Goal: Find specific page/section: Find specific page/section

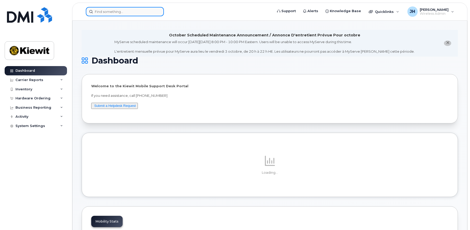
click at [113, 12] on input at bounding box center [125, 11] width 78 height 9
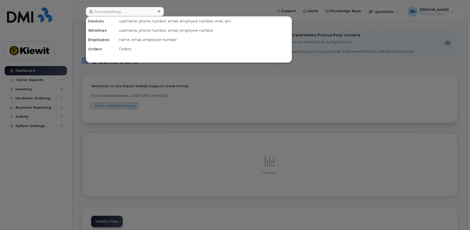
click at [42, 181] on div at bounding box center [235, 115] width 470 height 230
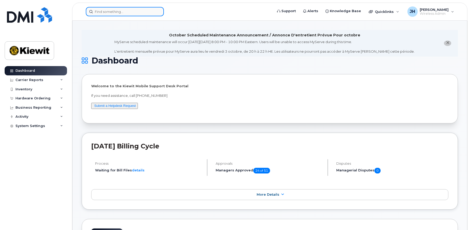
click at [105, 9] on input at bounding box center [125, 11] width 78 height 9
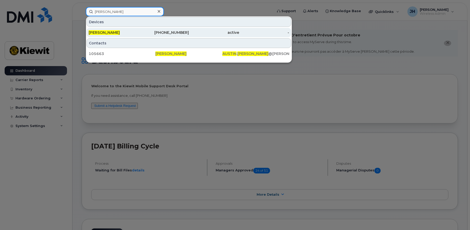
type input "[PERSON_NAME]"
click at [103, 33] on span "[PERSON_NAME]" at bounding box center [104, 32] width 31 height 5
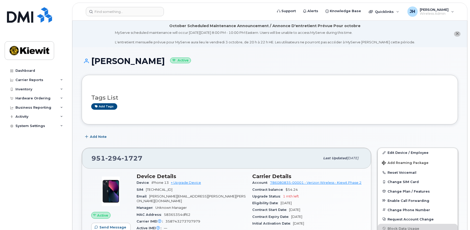
click at [249, 84] on div "Tags List Add tags" at bounding box center [270, 99] width 376 height 49
